Goal: Task Accomplishment & Management: Complete application form

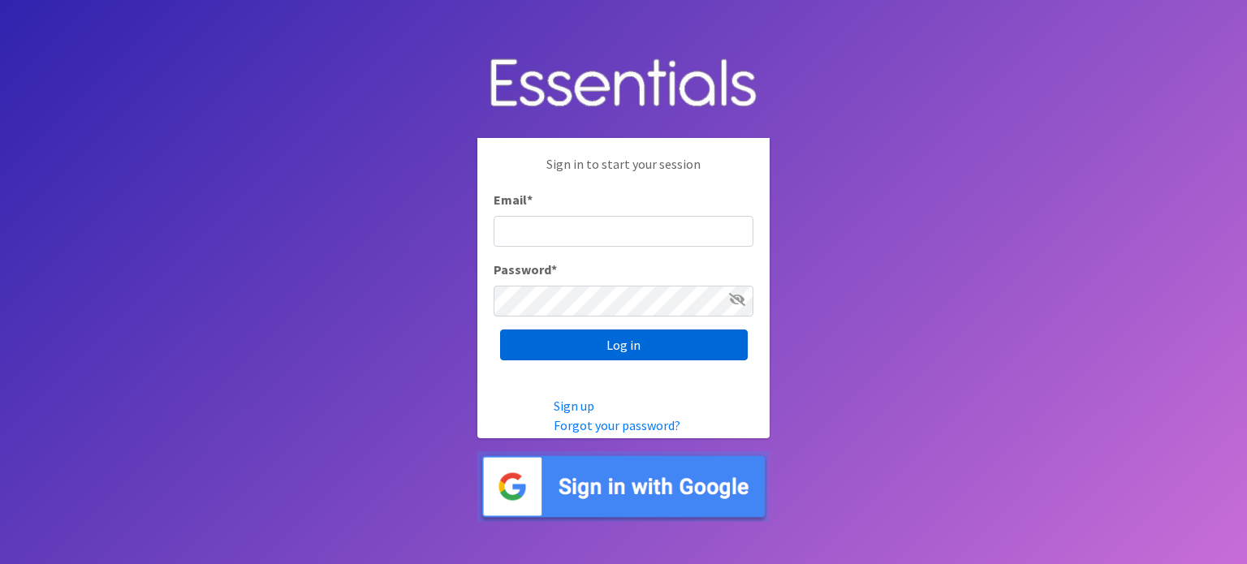
type input "[EMAIL_ADDRESS][DOMAIN_NAME]"
click at [646, 350] on input "Log in" at bounding box center [624, 345] width 248 height 31
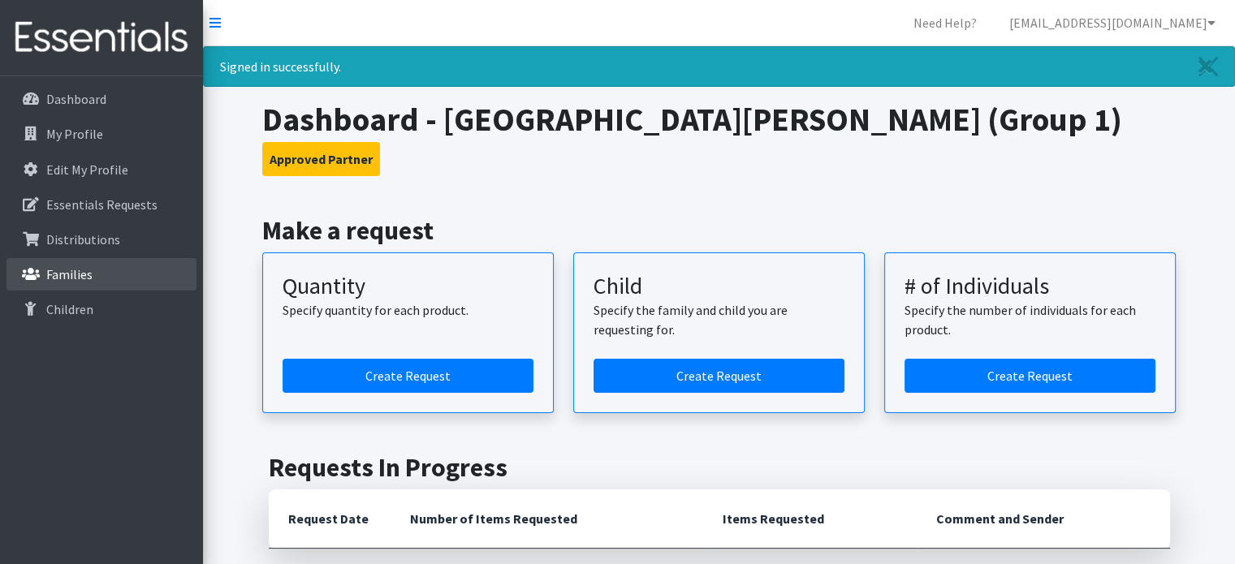
click at [76, 279] on p "Families" at bounding box center [69, 274] width 46 height 16
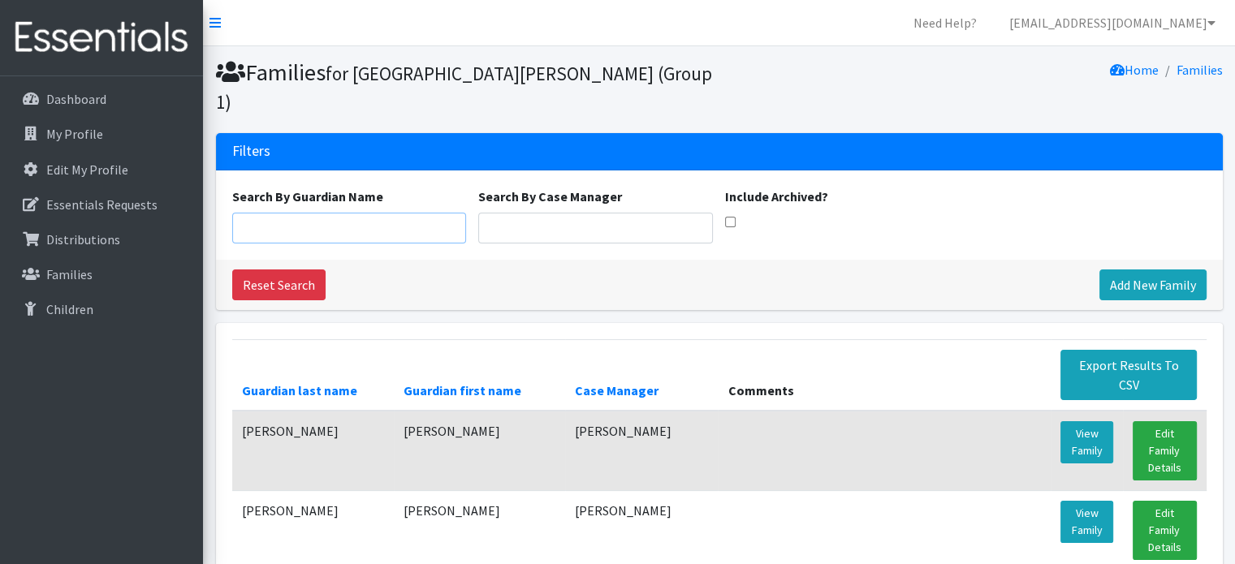
click at [314, 213] on input "Search By Guardian Name" at bounding box center [349, 228] width 235 height 31
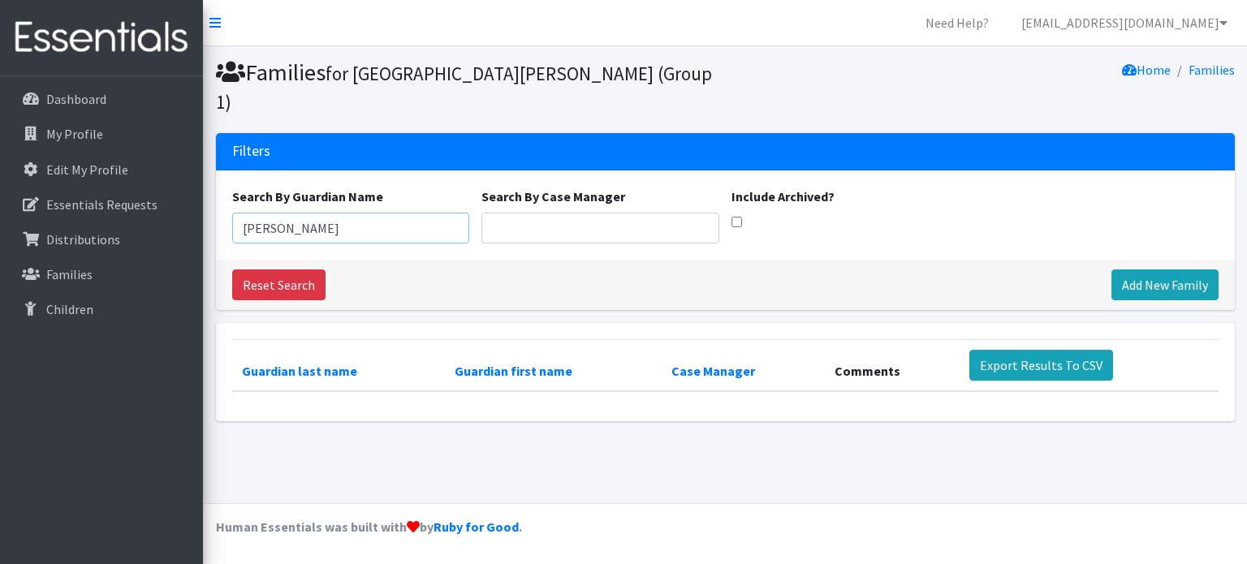
click at [328, 213] on input "maria posada" at bounding box center [351, 228] width 238 height 31
drag, startPoint x: 334, startPoint y: 201, endPoint x: 276, endPoint y: 198, distance: 57.8
click at [276, 213] on input "maria posada" at bounding box center [351, 228] width 238 height 31
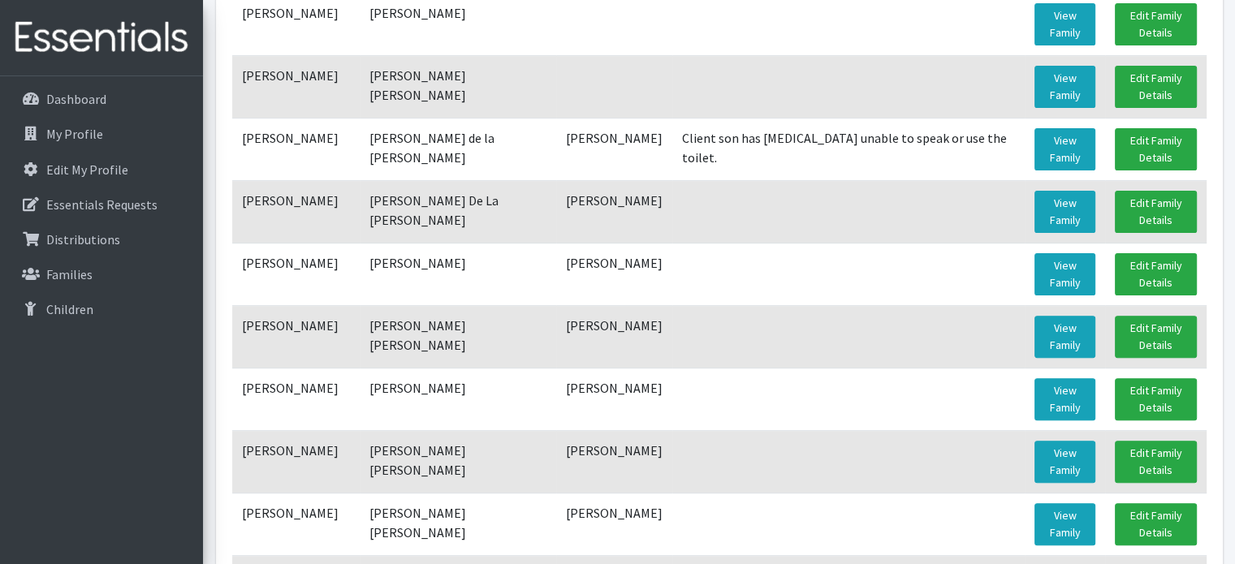
scroll to position [487, 0]
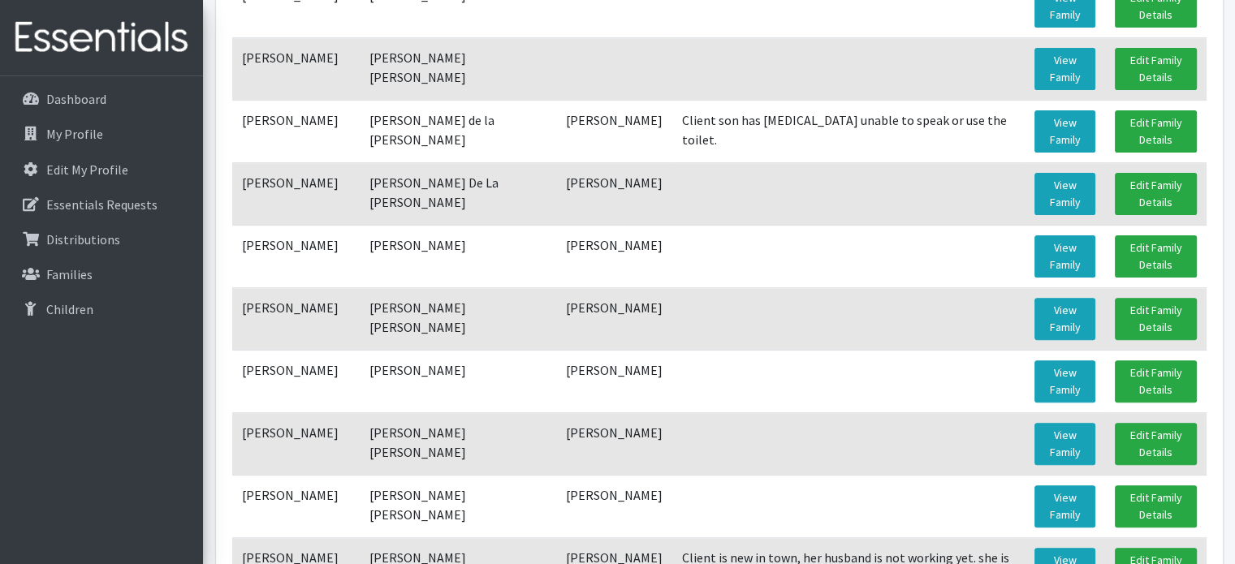
type input "maria"
click at [398, 413] on td "[PERSON_NAME] [PERSON_NAME]" at bounding box center [458, 444] width 197 height 63
click at [1045, 423] on link "View Family" at bounding box center [1065, 444] width 61 height 42
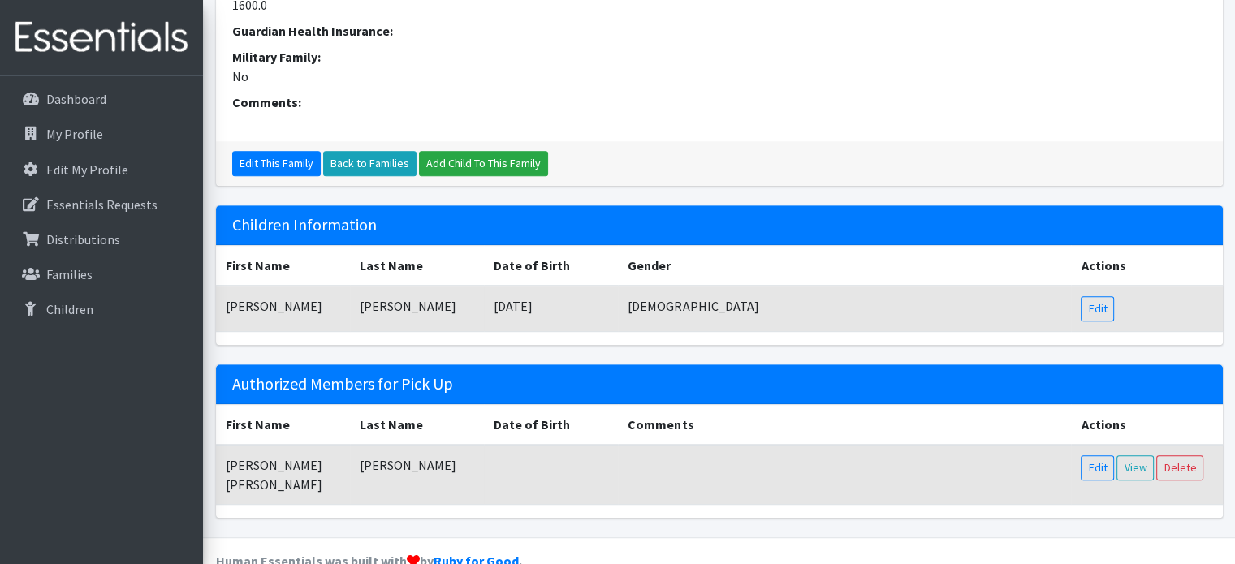
scroll to position [782, 0]
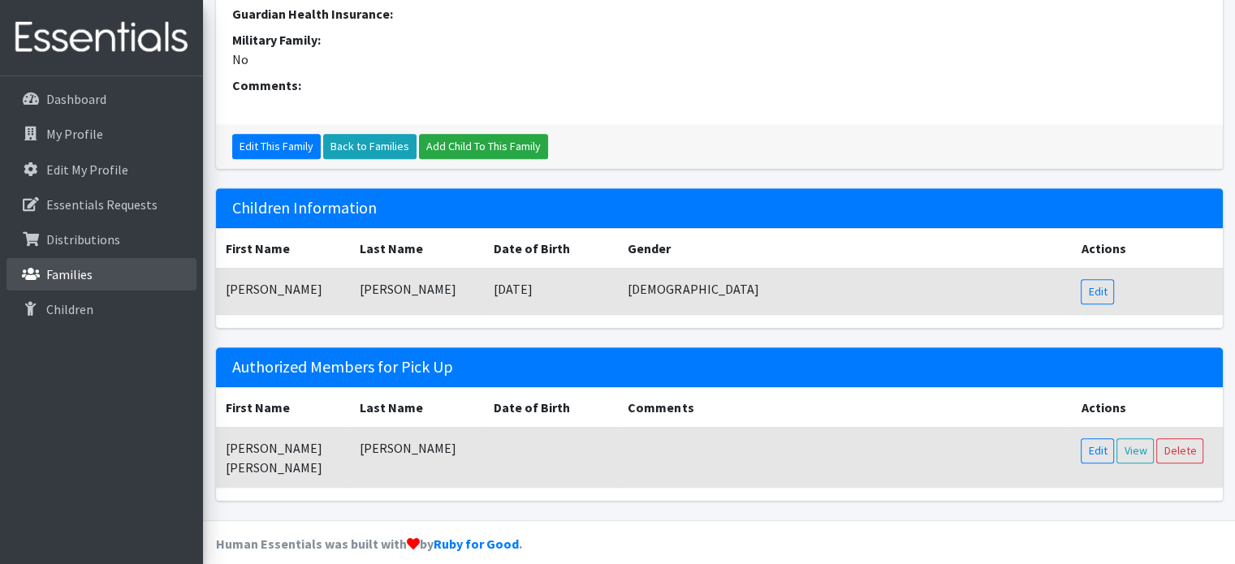
click at [65, 267] on p "Families" at bounding box center [69, 274] width 46 height 16
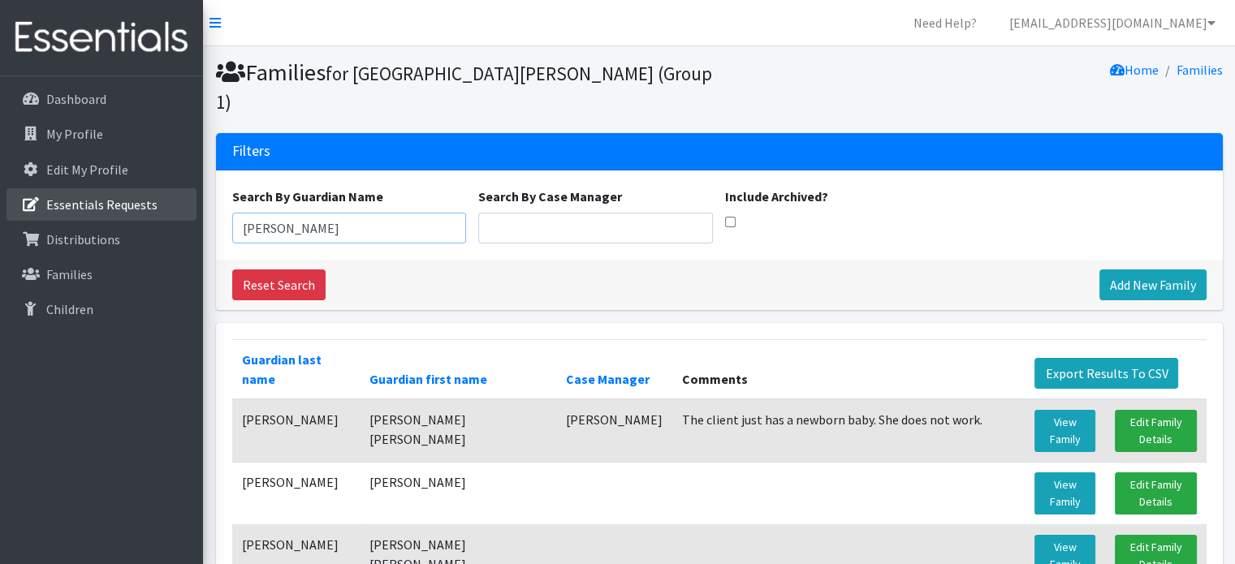
drag, startPoint x: 309, startPoint y: 203, endPoint x: 177, endPoint y: 204, distance: 131.6
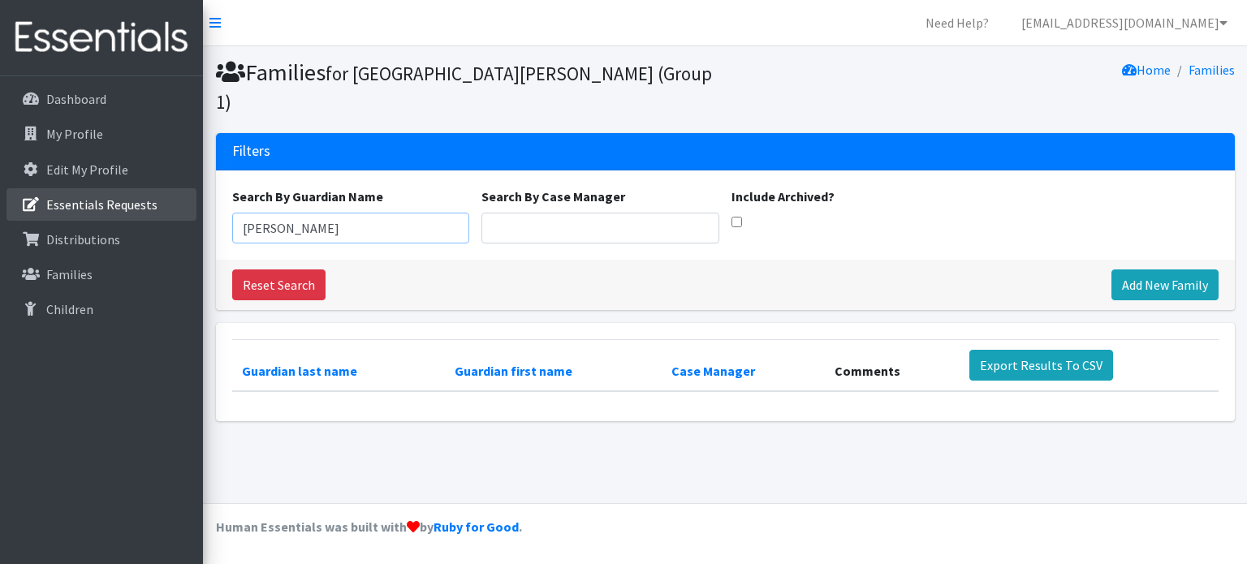
type input "tamara"
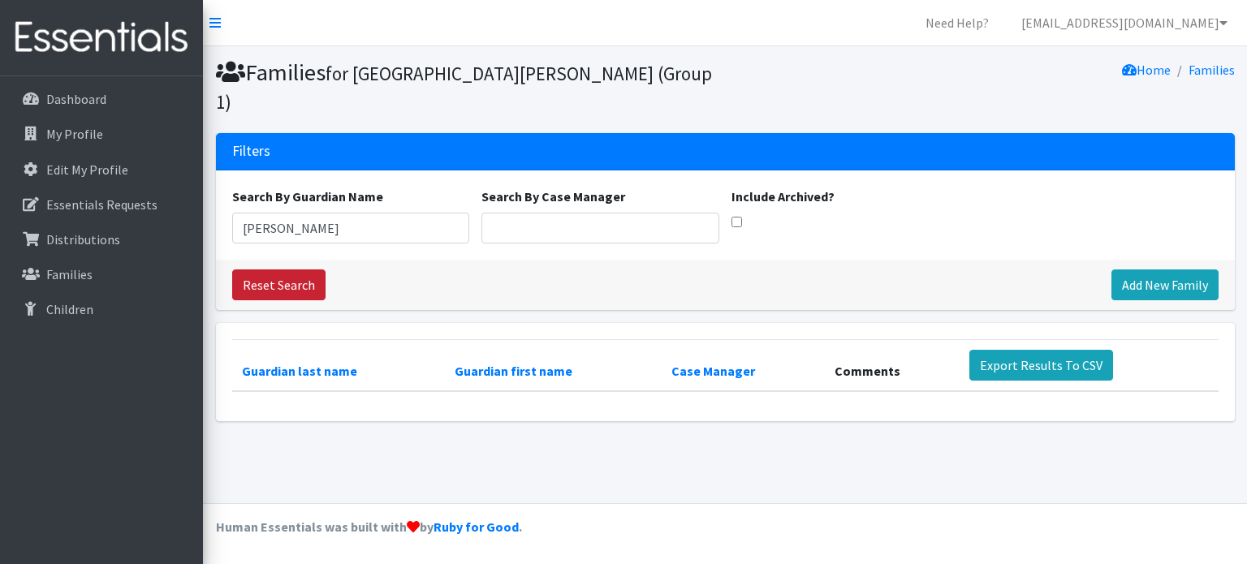
click at [270, 270] on link "Reset Search" at bounding box center [278, 285] width 93 height 31
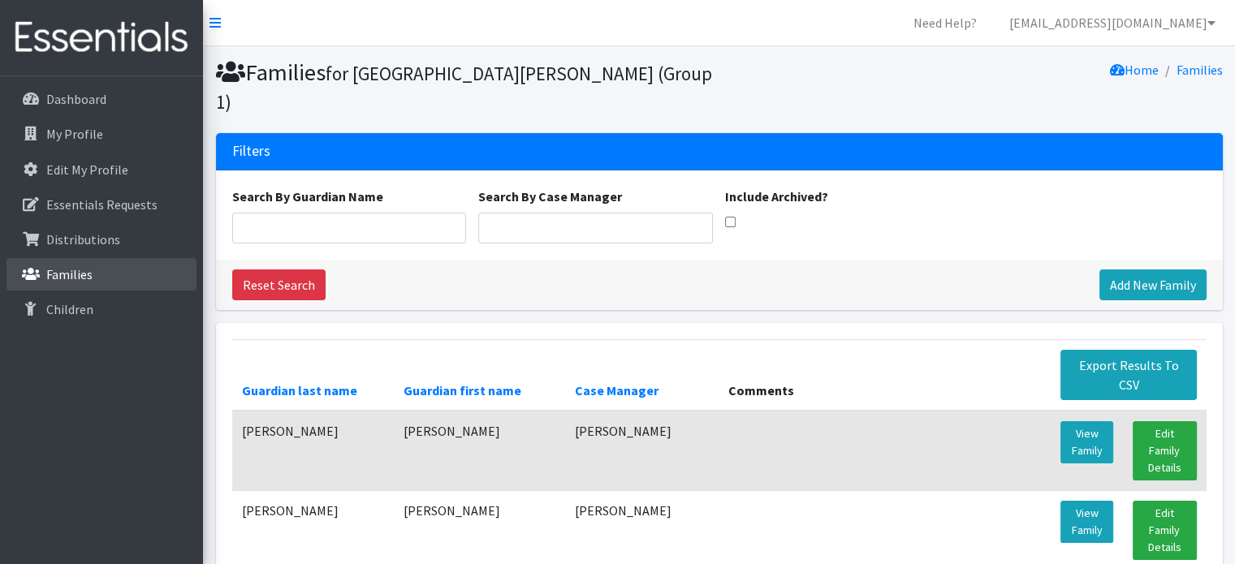
click at [78, 274] on p "Families" at bounding box center [69, 274] width 46 height 16
click at [82, 273] on p "Families" at bounding box center [69, 274] width 46 height 16
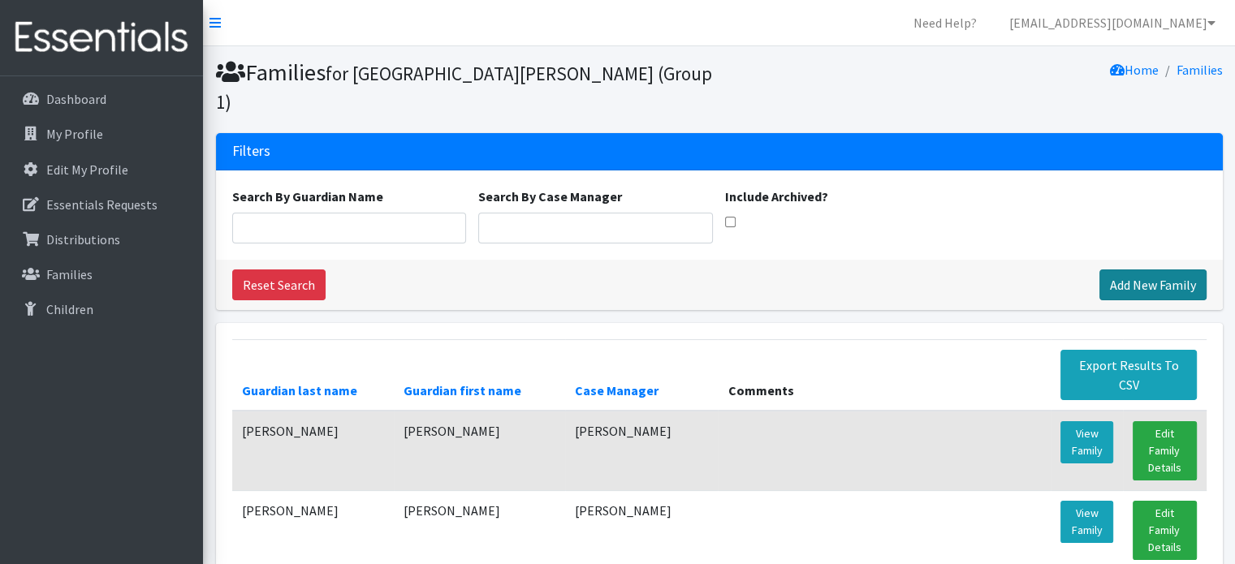
click at [1137, 270] on link "Add New Family" at bounding box center [1153, 285] width 107 height 31
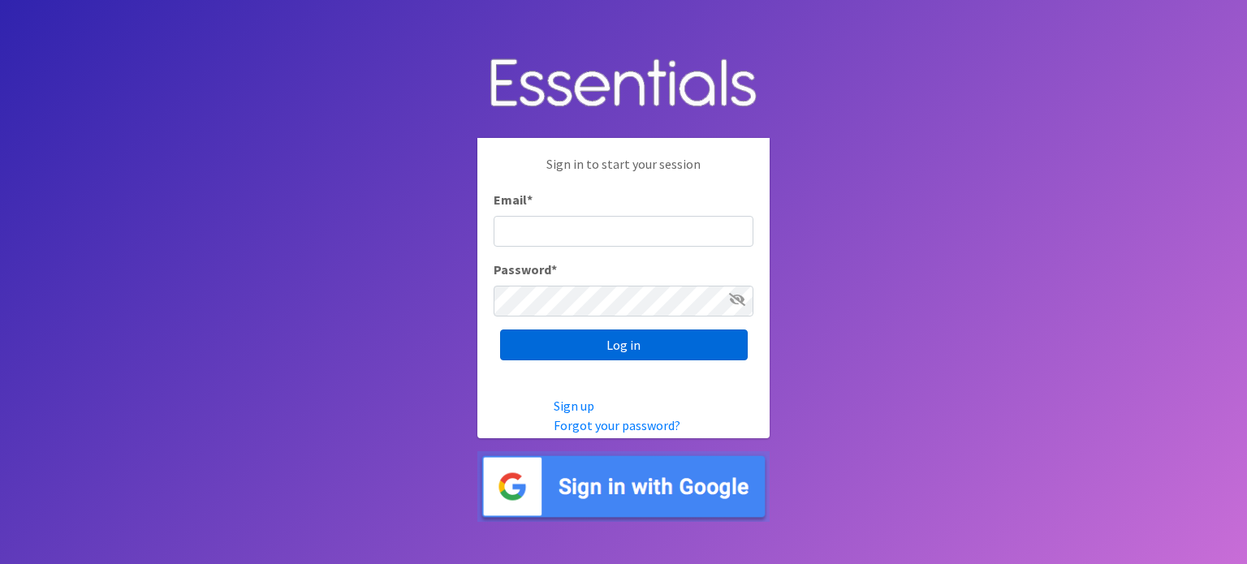
type input "[EMAIL_ADDRESS][DOMAIN_NAME]"
click at [627, 344] on input "Log in" at bounding box center [624, 345] width 248 height 31
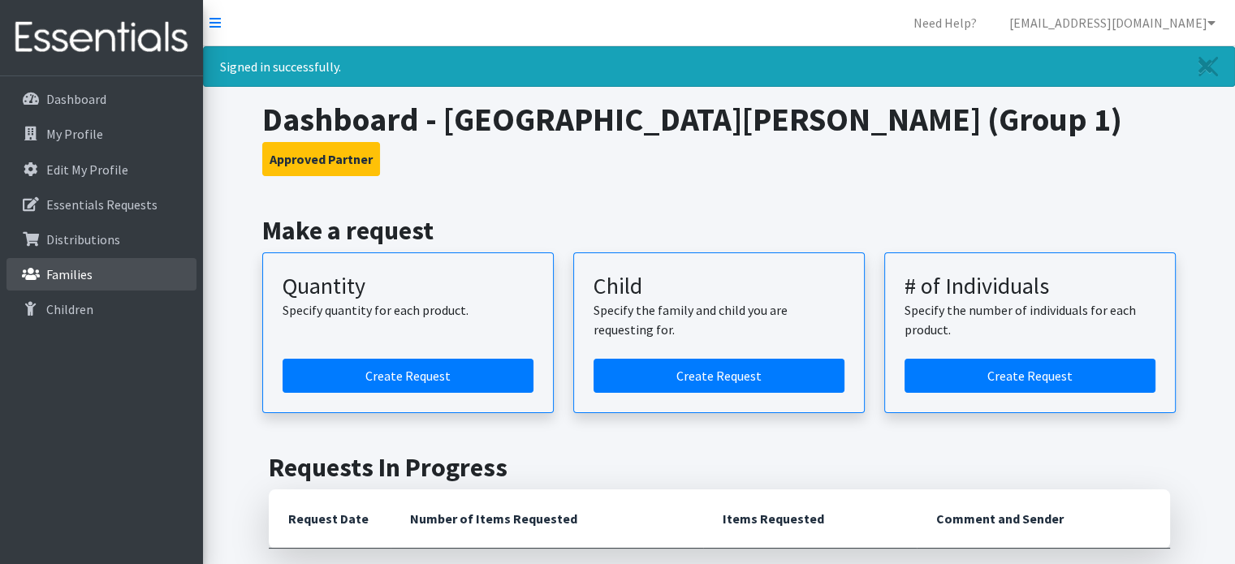
click at [84, 267] on p "Families" at bounding box center [69, 274] width 46 height 16
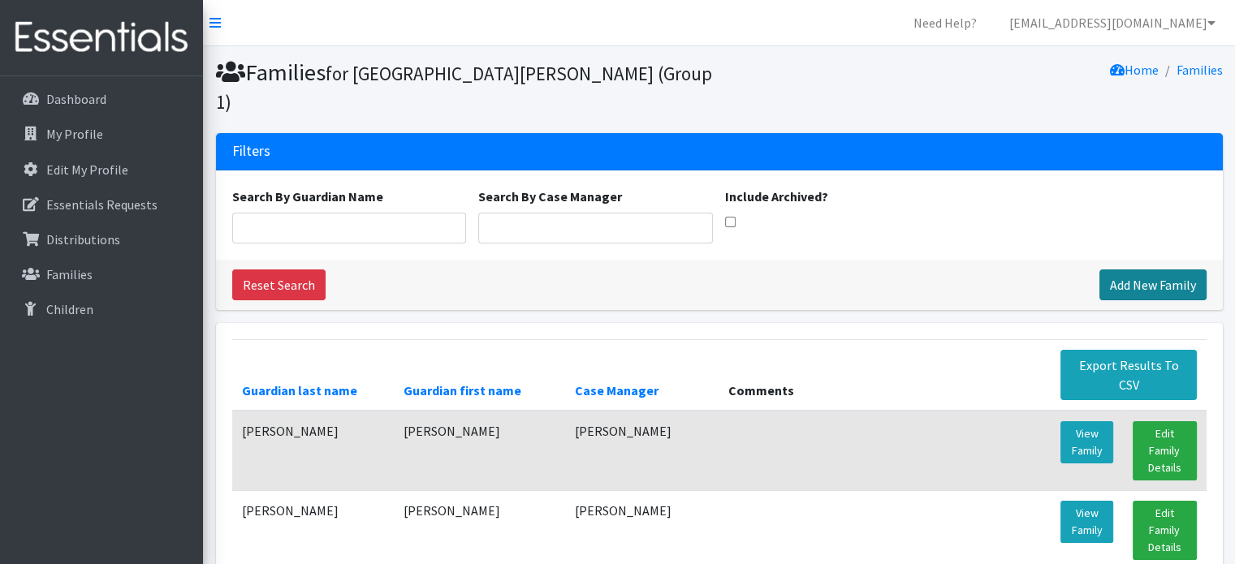
click at [1122, 270] on link "Add New Family" at bounding box center [1153, 285] width 107 height 31
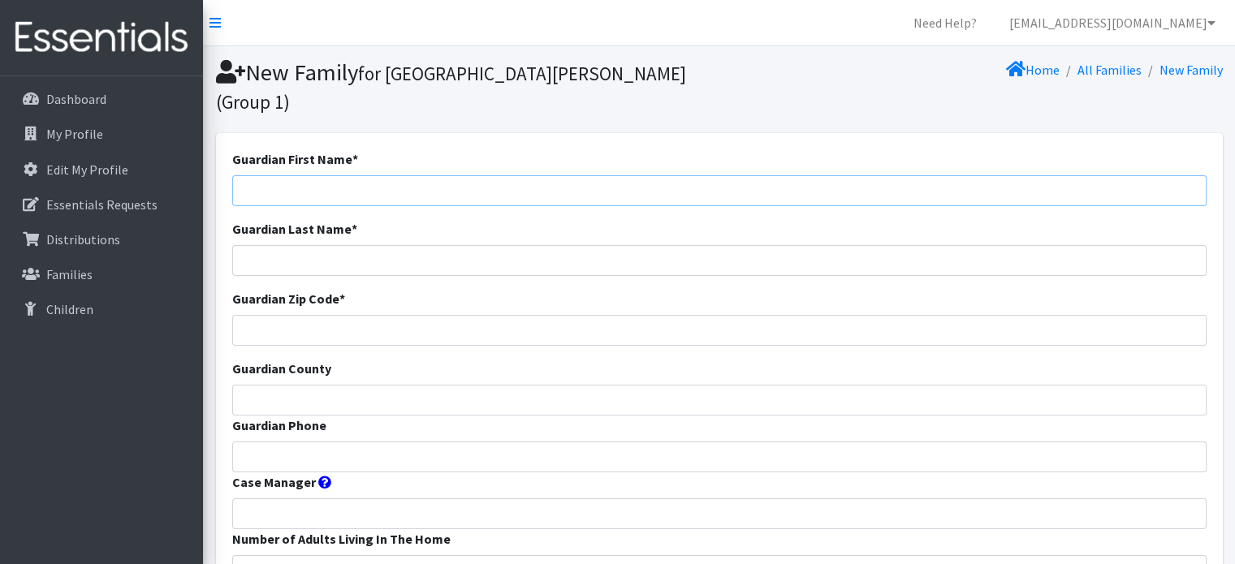
click at [287, 175] on input "Guardian First Name *" at bounding box center [719, 190] width 975 height 31
type input "[PERSON_NAME]"
click at [276, 245] on input "Guardian Last Name *" at bounding box center [719, 260] width 975 height 31
type input "Valcin"
click at [263, 315] on input "Guardian Zip Code *" at bounding box center [719, 330] width 975 height 31
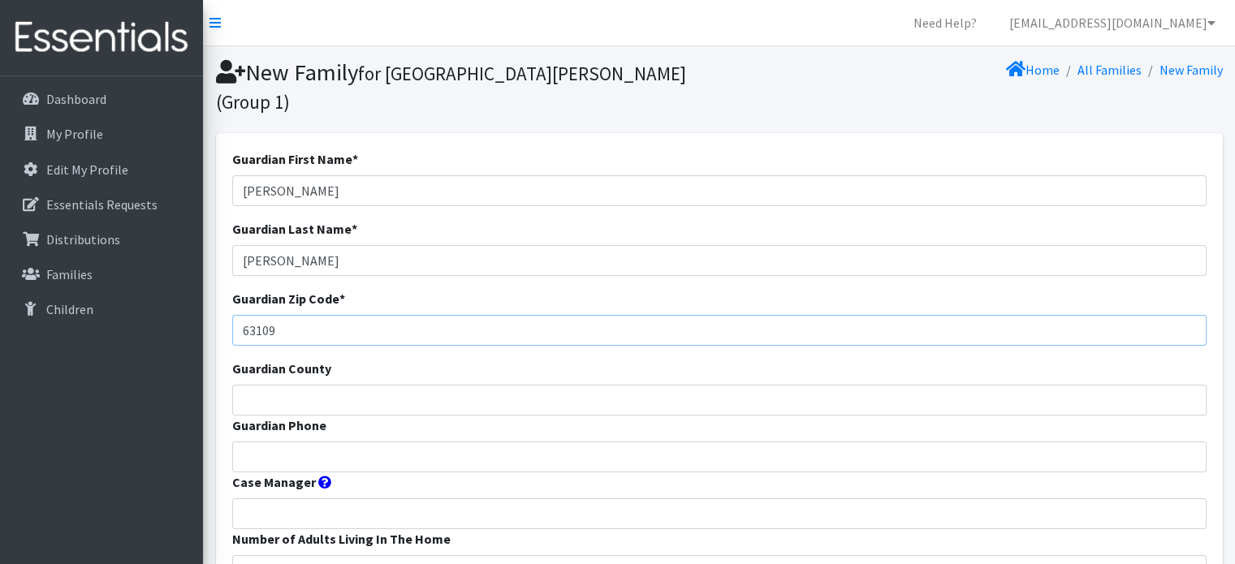
type input "63109"
click at [286, 385] on input "Guardian County" at bounding box center [719, 400] width 975 height 31
type input "St. Louis City"
click at [283, 442] on input "Guardian Phone" at bounding box center [719, 457] width 975 height 31
click at [257, 442] on input "314885." at bounding box center [719, 457] width 975 height 31
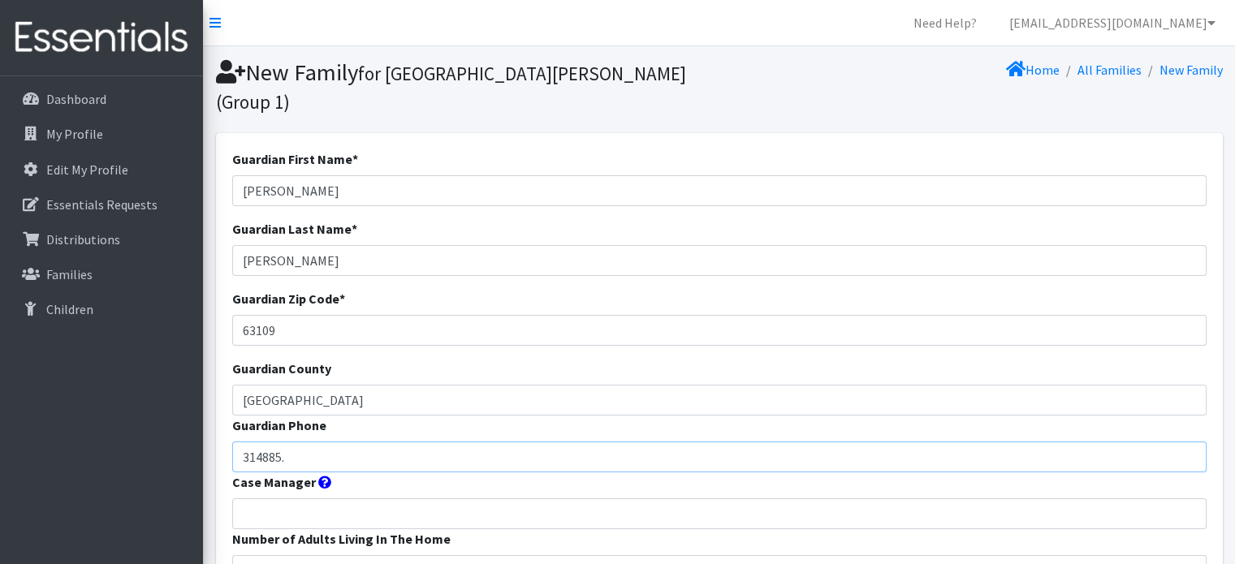
click at [260, 442] on input "314885." at bounding box center [719, 457] width 975 height 31
click at [301, 442] on input "314.885." at bounding box center [719, 457] width 975 height 31
type input "314.885.9842"
click at [289, 499] on input "Case Manager" at bounding box center [719, 514] width 975 height 31
type input "Esteban"
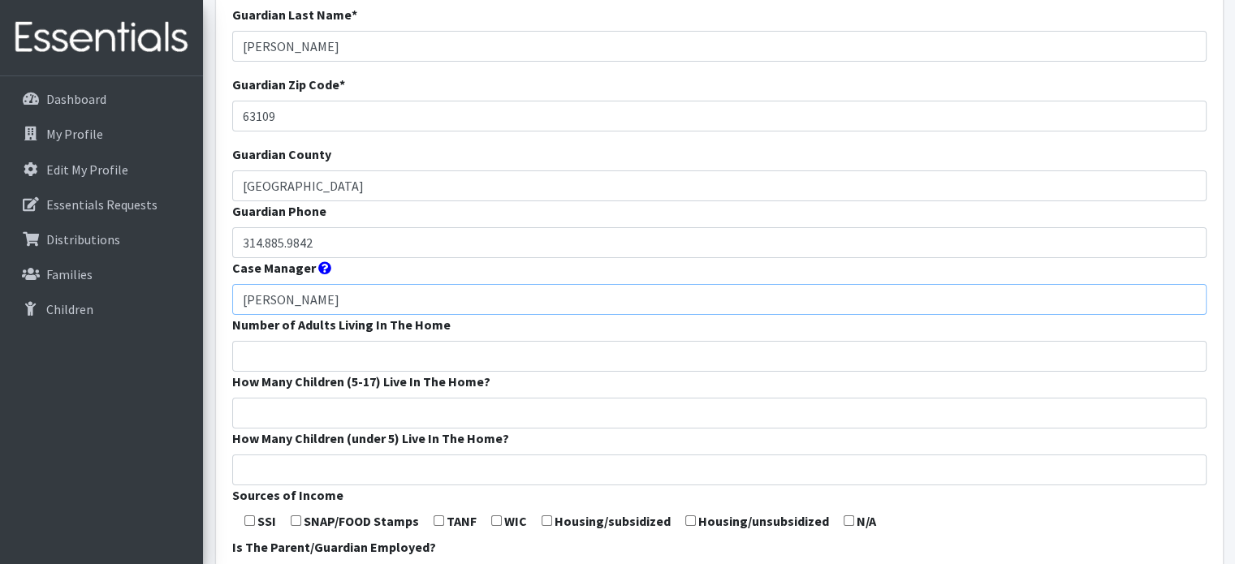
scroll to position [244, 0]
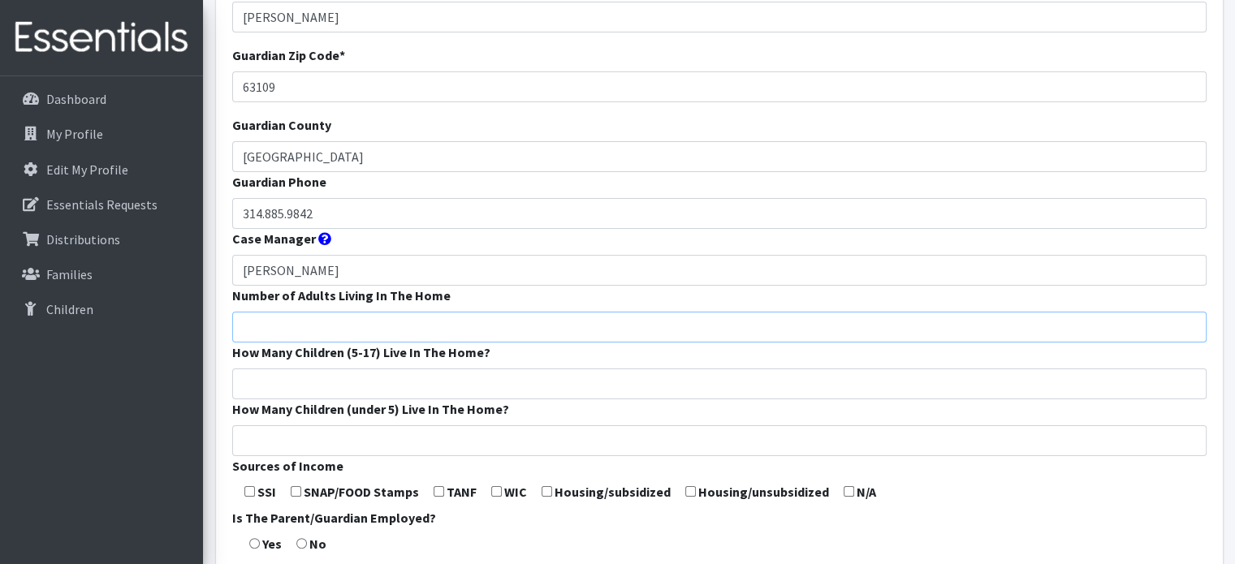
click at [275, 312] on input "Number of Adults Living In The Home" at bounding box center [719, 327] width 975 height 31
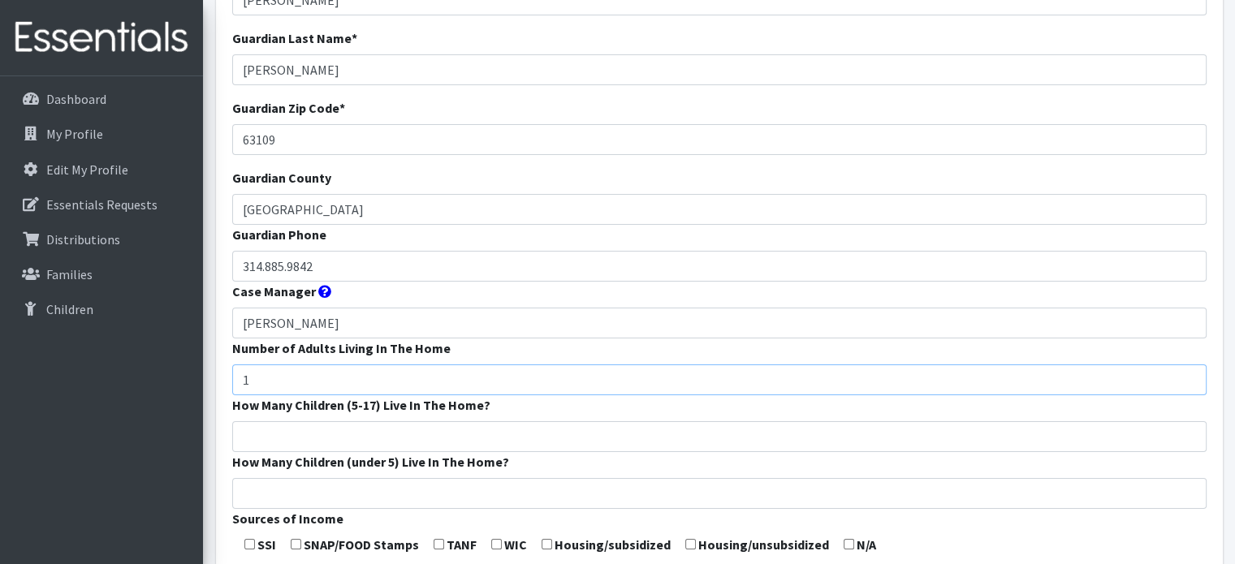
scroll to position [162, 0]
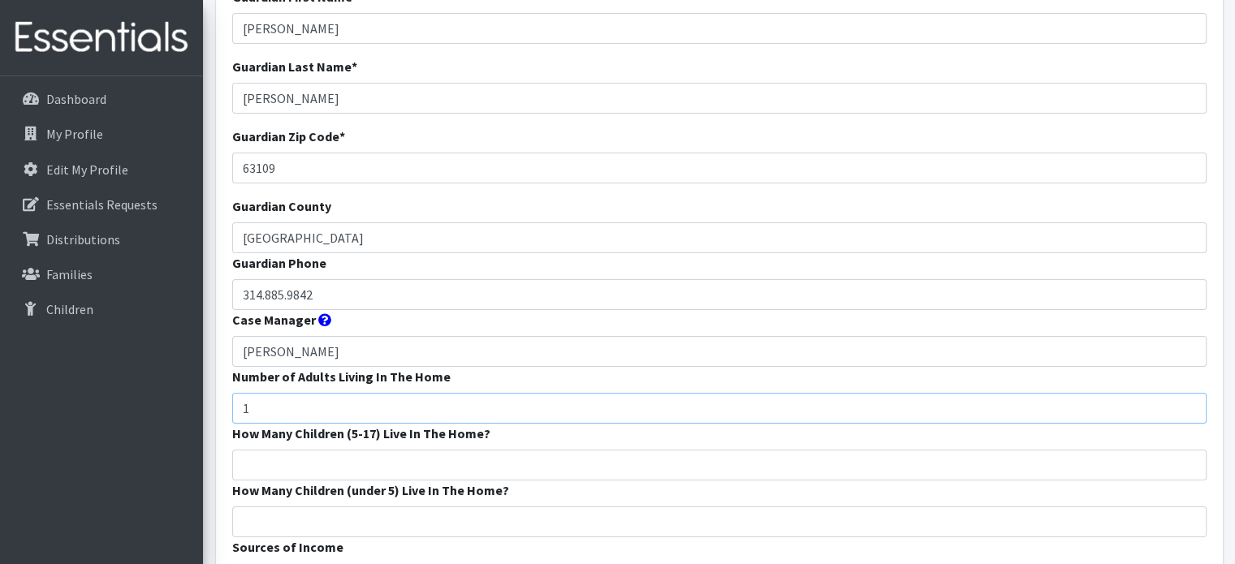
type input "1"
click at [253, 450] on input "How Many Children (5-17) Live In The Home?" at bounding box center [719, 465] width 975 height 31
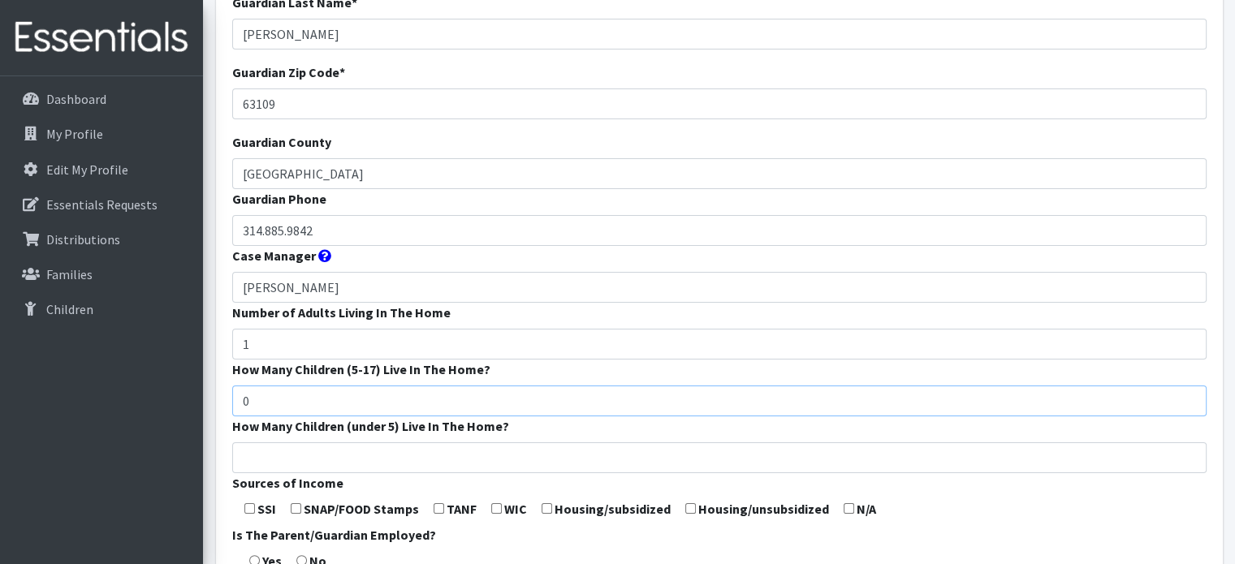
scroll to position [325, 0]
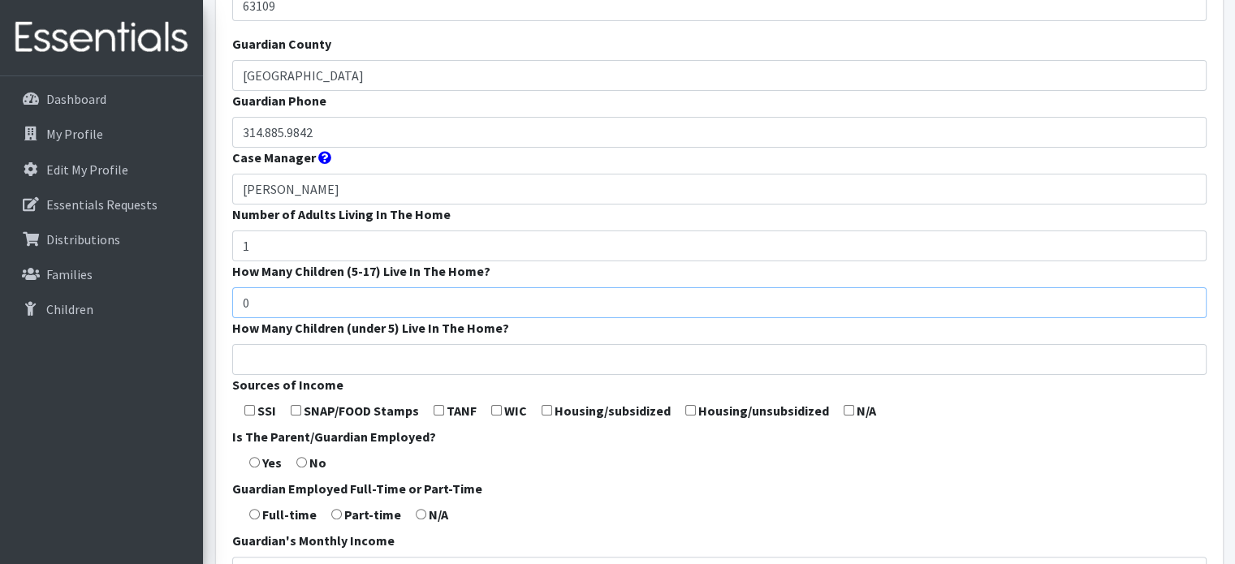
type input "0"
click at [270, 314] on form "Guardian First Name * Tamara Guardian Last Name * Valcin Guardian Zip Code * 63…" at bounding box center [719, 306] width 975 height 963
click at [264, 344] on input "How Many Children (under 5) Live In The Home?" at bounding box center [719, 359] width 975 height 31
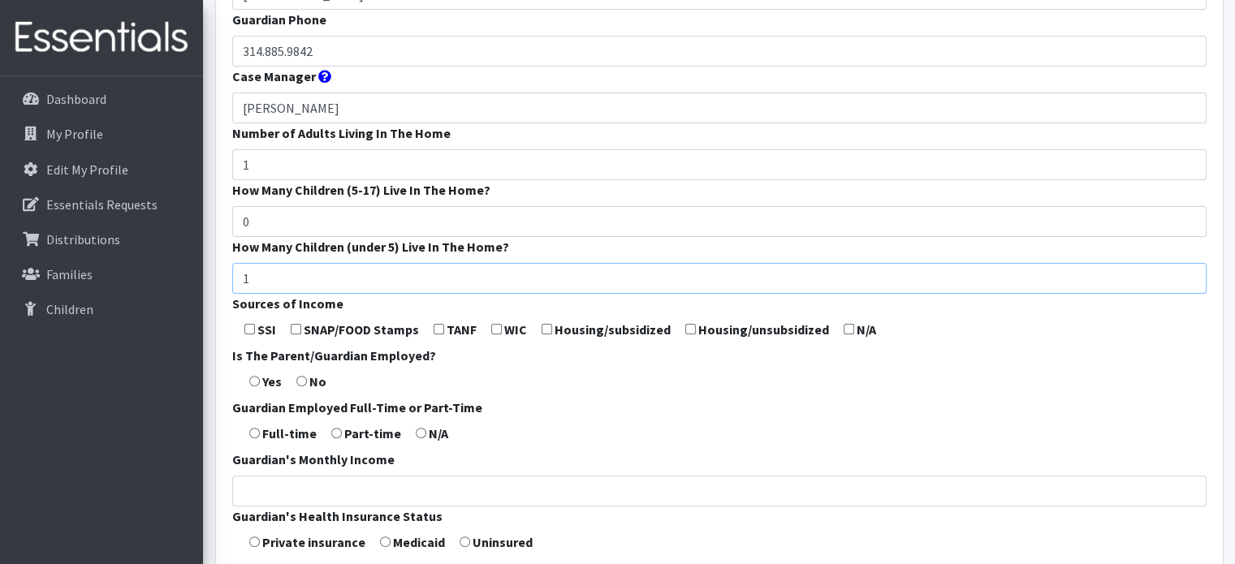
type input "1"
click at [305, 376] on input "radio" at bounding box center [301, 381] width 11 height 11
radio input "true"
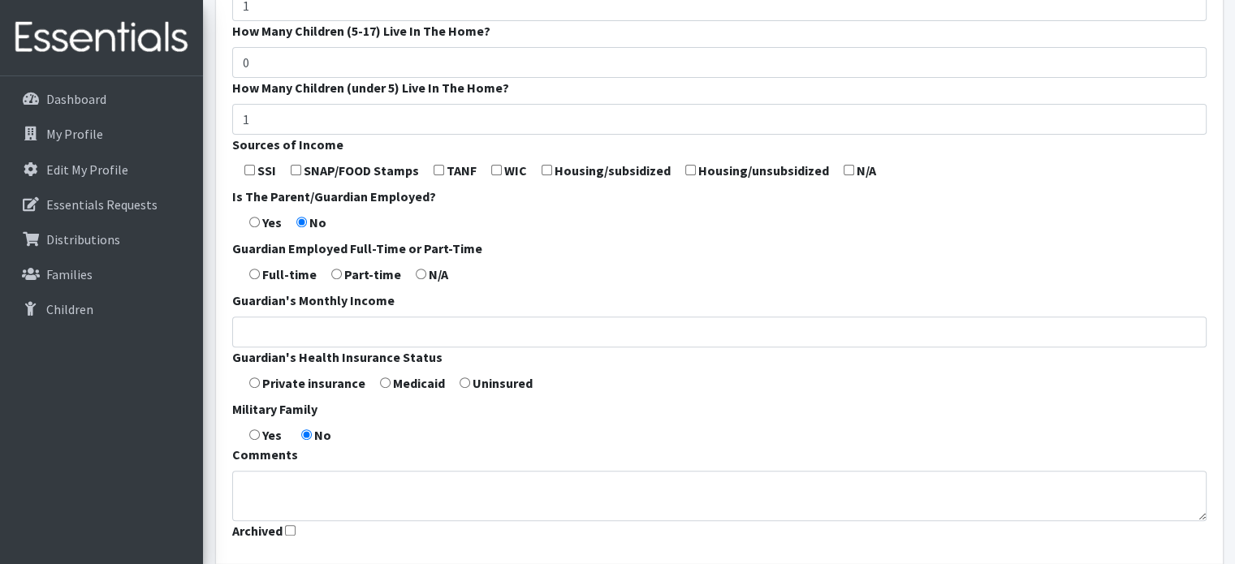
scroll to position [569, 0]
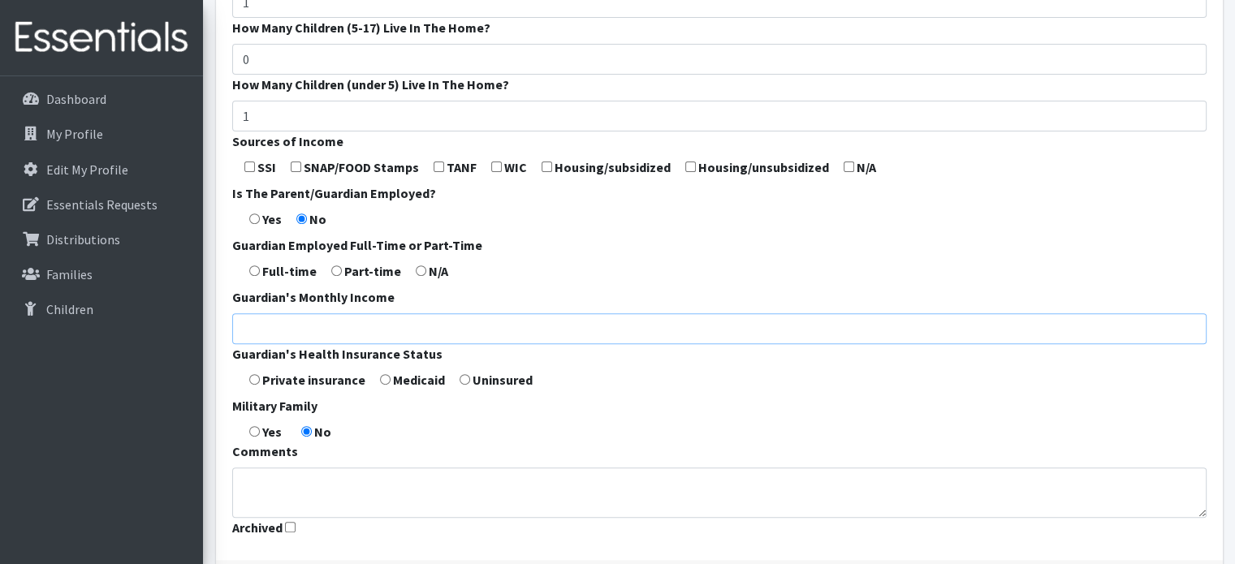
click at [250, 313] on input "Guardian's Monthly Income" at bounding box center [719, 328] width 975 height 31
type input "0"
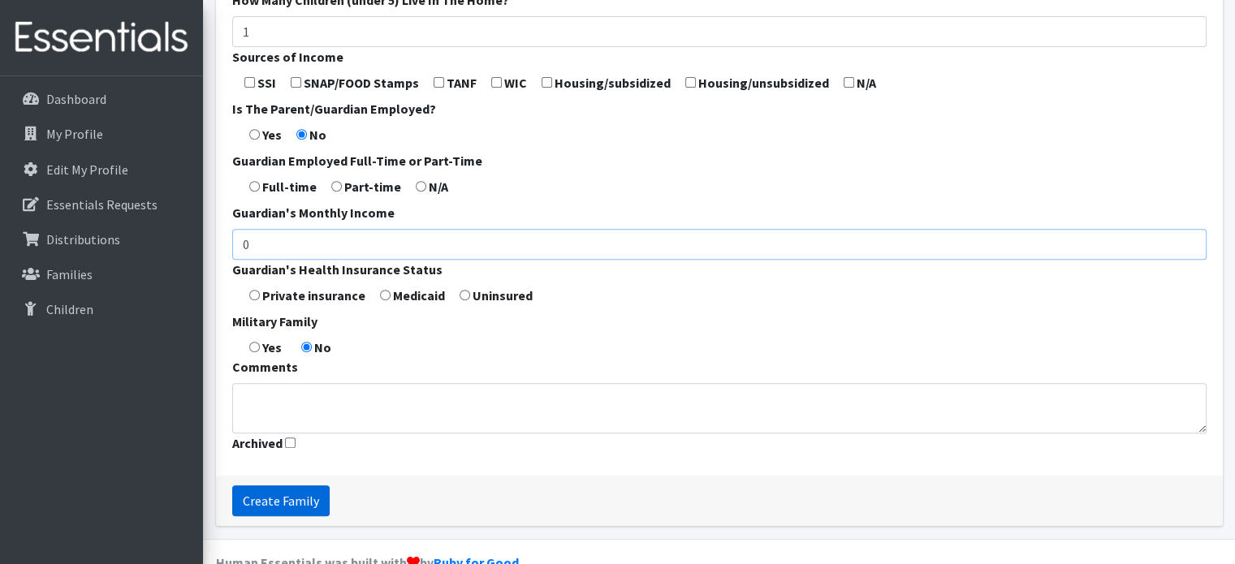
scroll to position [659, 0]
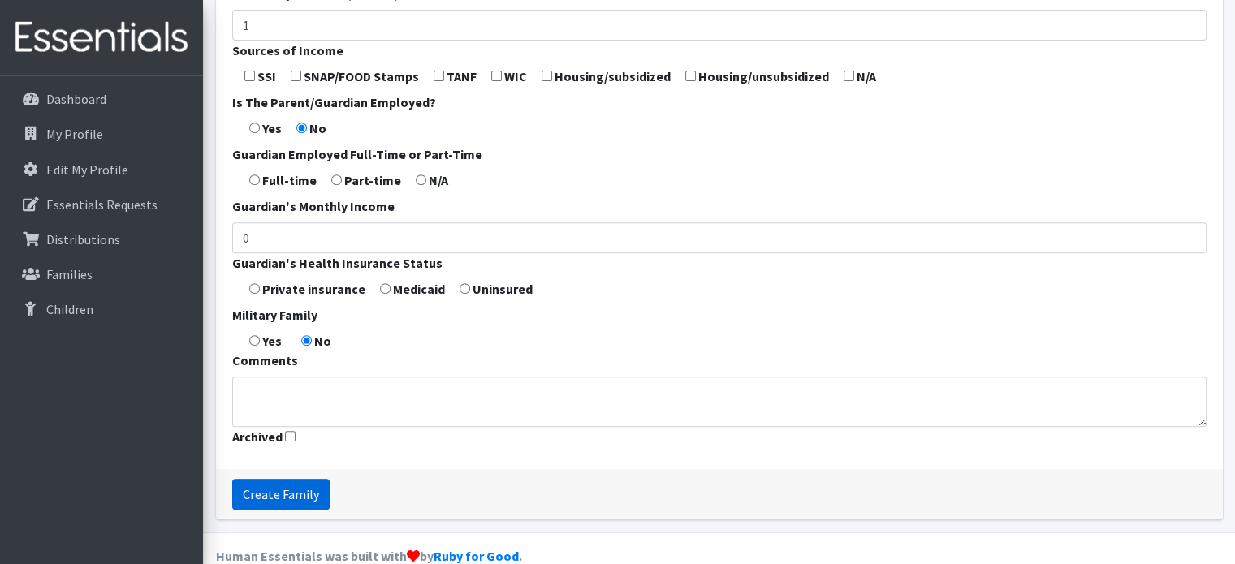
click at [292, 479] on input "Create Family" at bounding box center [280, 494] width 97 height 31
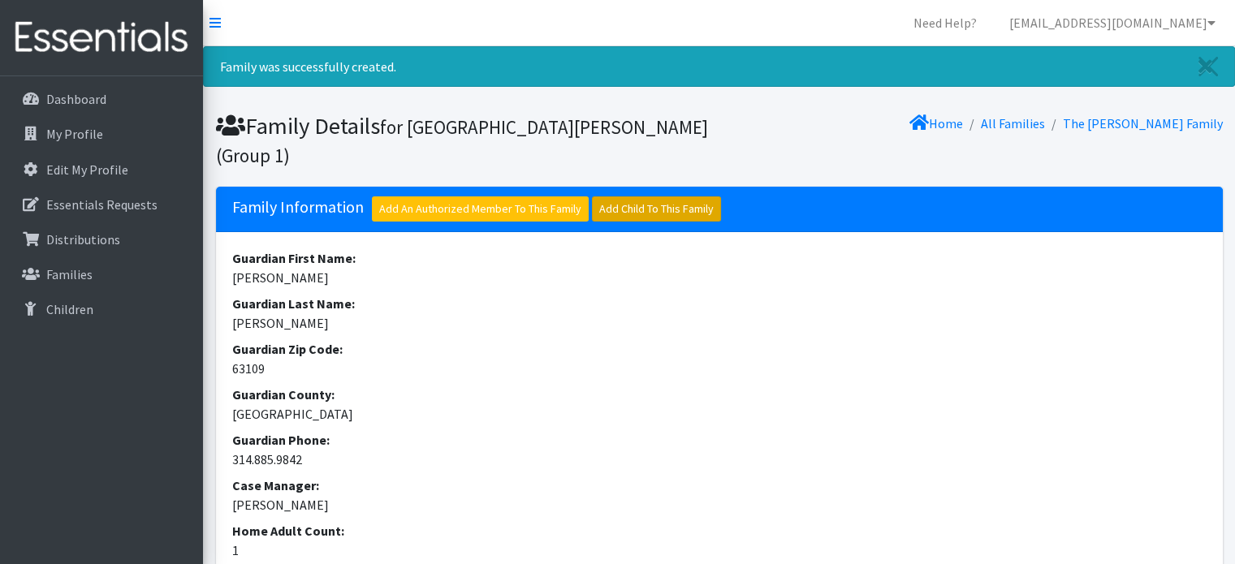
click at [657, 205] on link "Add Child To This Family" at bounding box center [656, 209] width 129 height 25
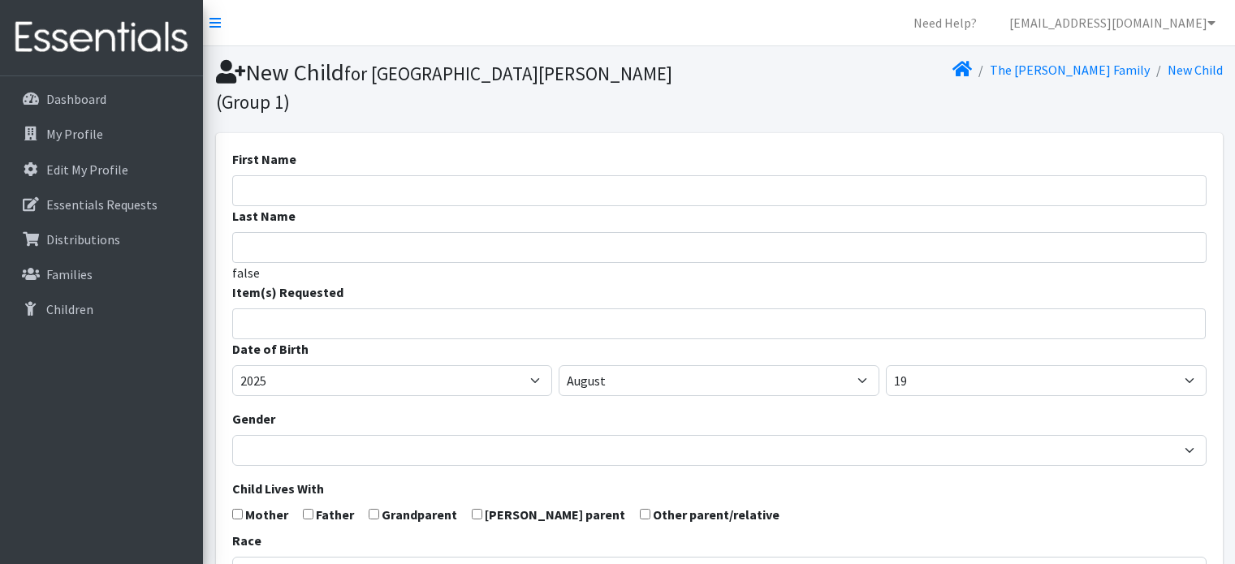
select select
click at [268, 175] on input "First Name" at bounding box center [719, 190] width 975 height 31
type input "[PERSON_NAME]"
click at [276, 232] on input "Last Name" at bounding box center [719, 247] width 975 height 31
type input "Cleronvil"
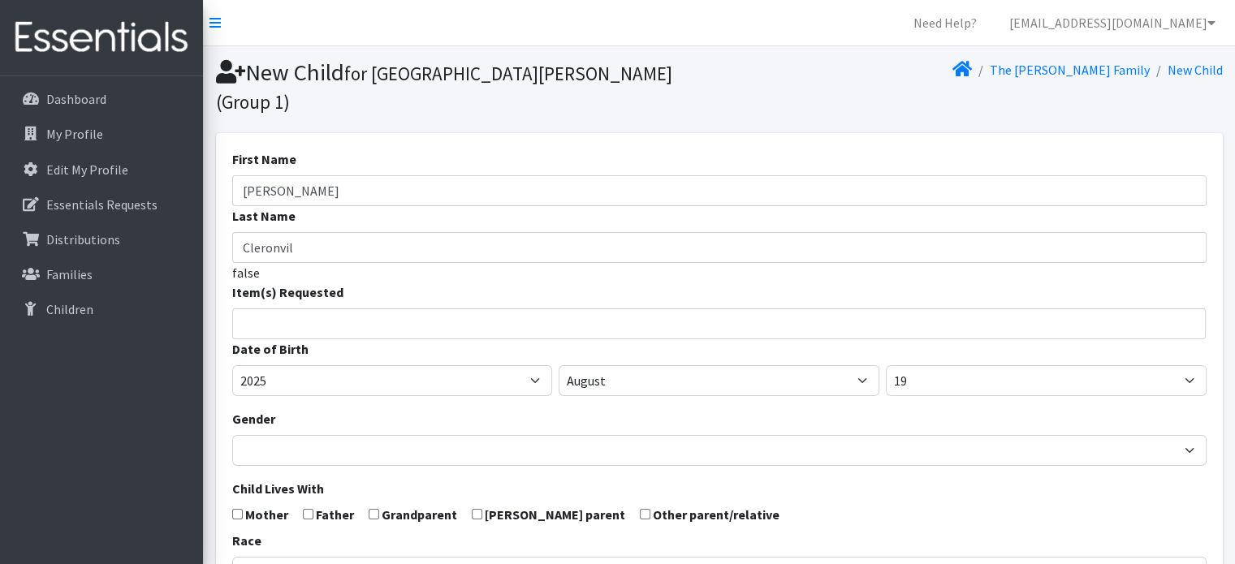
click at [266, 314] on input "search" at bounding box center [731, 321] width 969 height 15
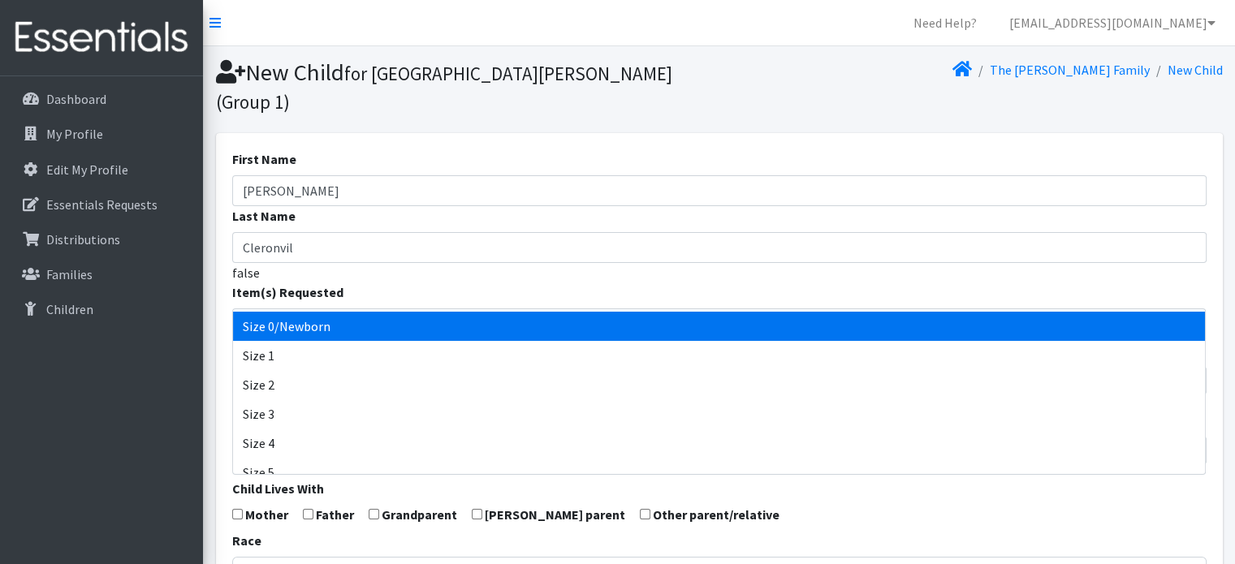
select select "1095"
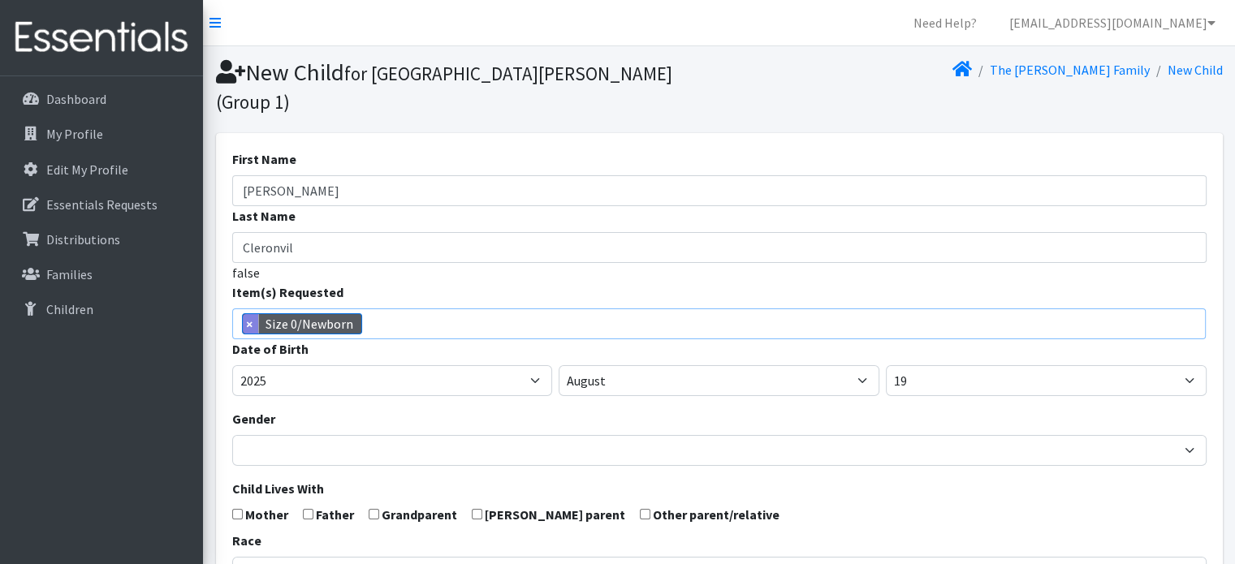
click at [257, 314] on span "×" at bounding box center [251, 323] width 16 height 19
click at [284, 314] on input "search" at bounding box center [731, 321] width 969 height 15
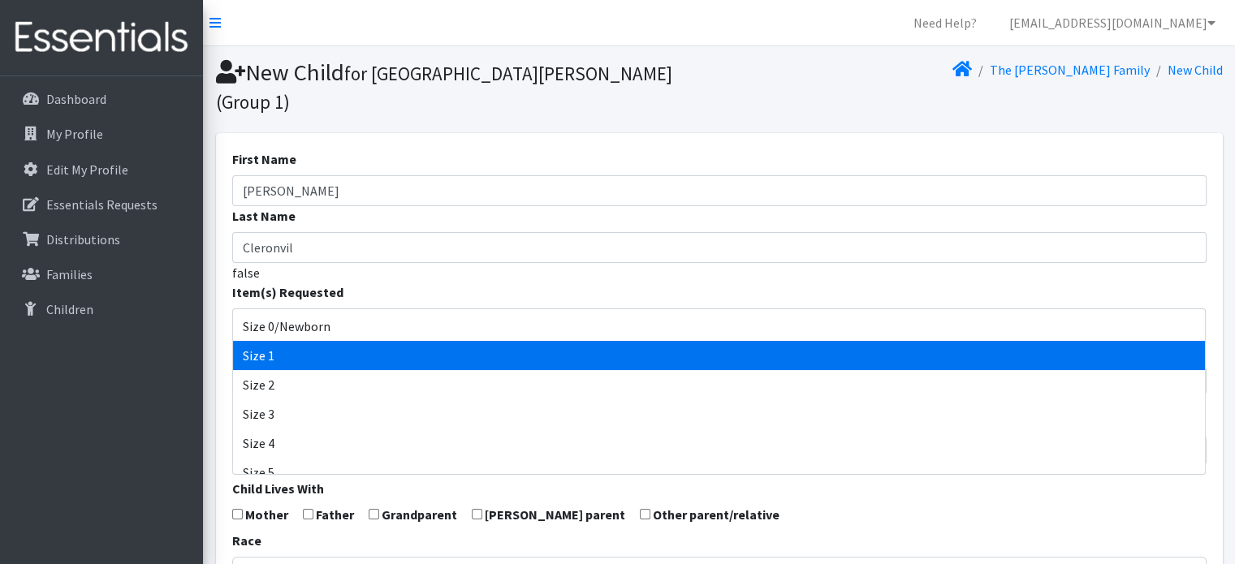
select select "1090"
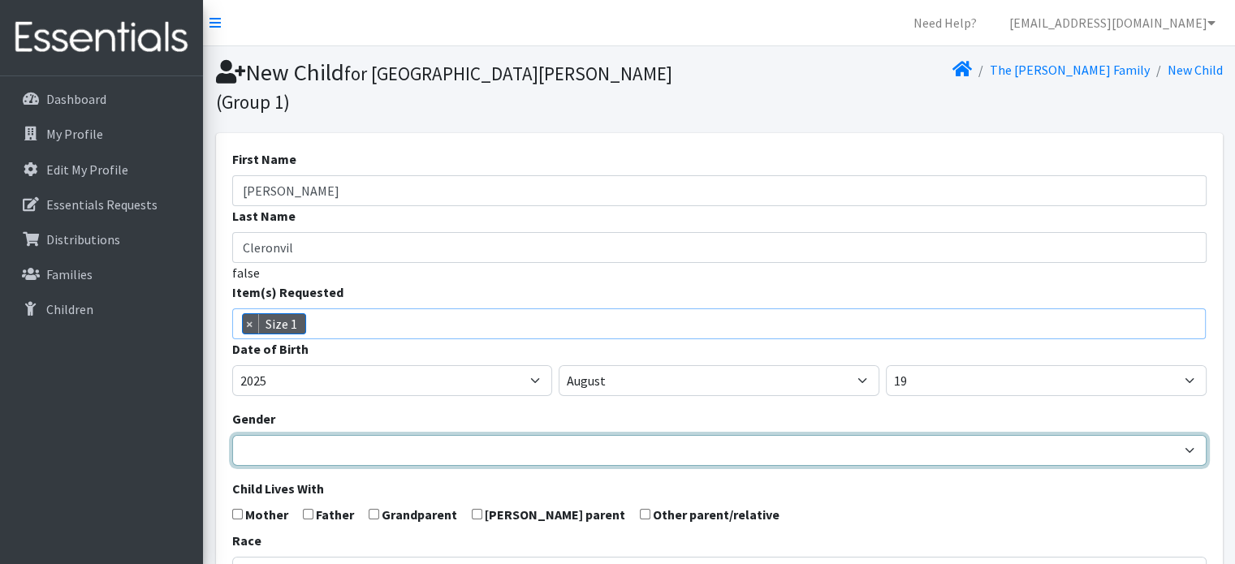
click at [292, 435] on select "Male Female" at bounding box center [719, 450] width 975 height 31
select select "Female"
click at [232, 435] on select "Male Female" at bounding box center [719, 450] width 975 height 31
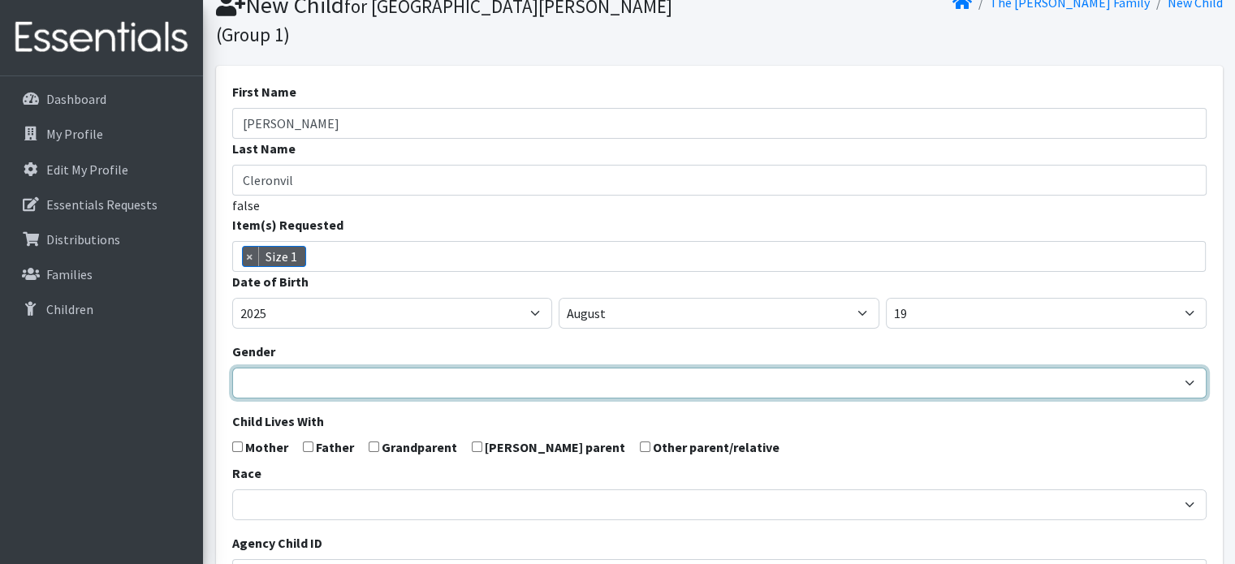
scroll to position [162, 0]
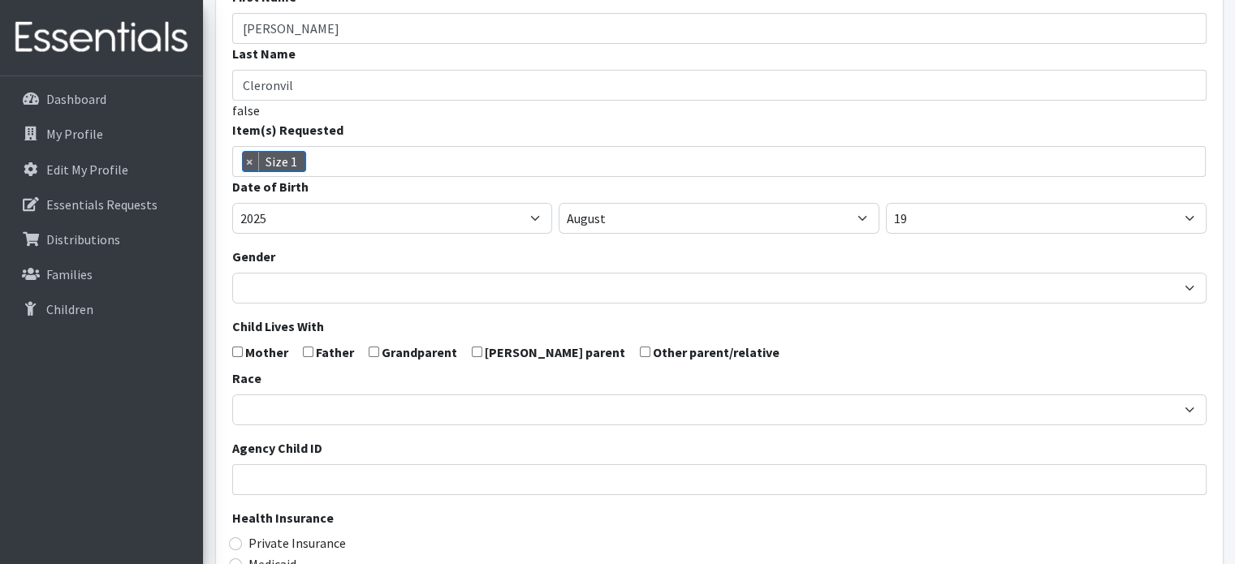
click at [242, 318] on form "First Name Adrianna Last Name Cleronvil false Item(s) Requested Size 0/Newborn …" at bounding box center [719, 397] width 975 height 821
click at [237, 347] on input "checkbox" at bounding box center [237, 352] width 11 height 11
checkbox input "true"
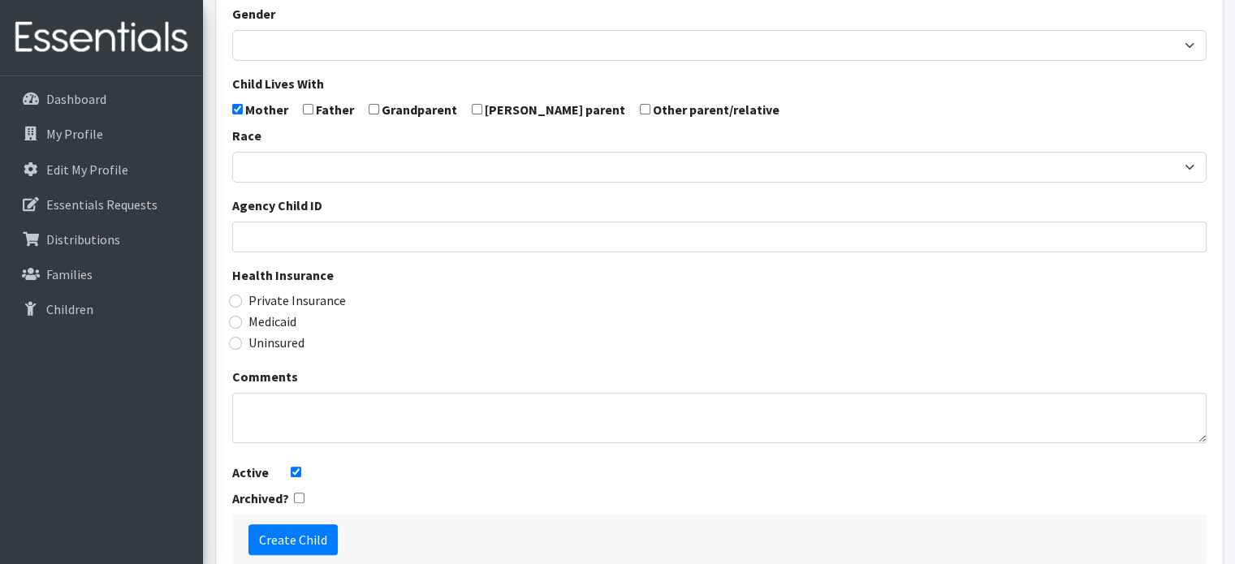
scroll to position [467, 0]
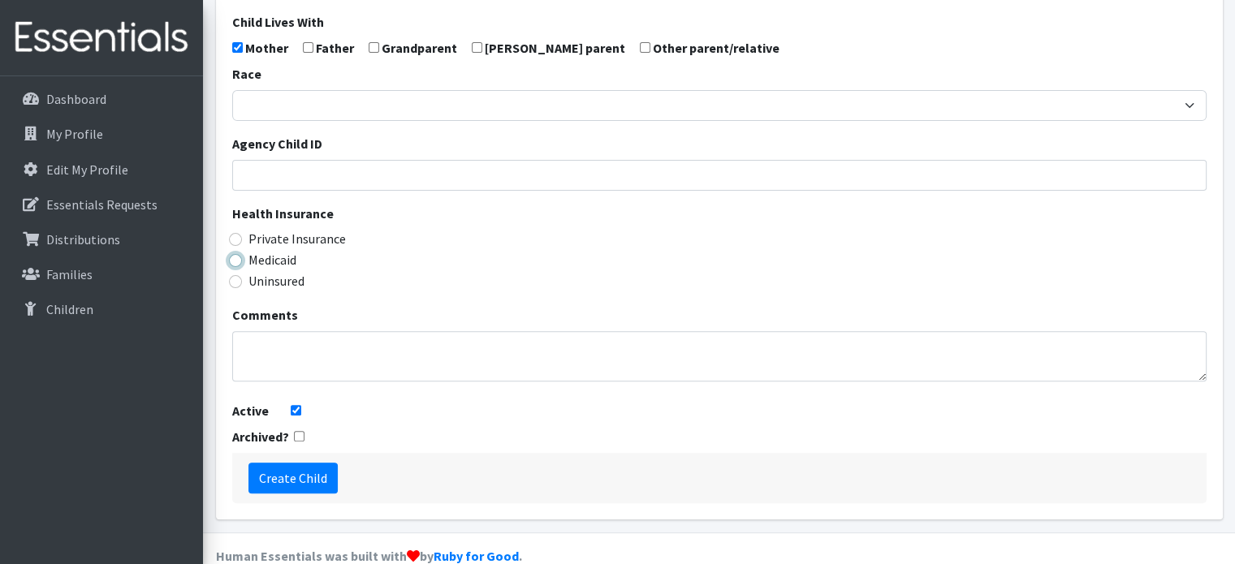
click at [231, 254] on input "Medicaid" at bounding box center [235, 260] width 13 height 13
radio input "true"
click at [285, 463] on input "Create Child" at bounding box center [293, 478] width 89 height 31
